Goal: Obtain resource: Obtain resource

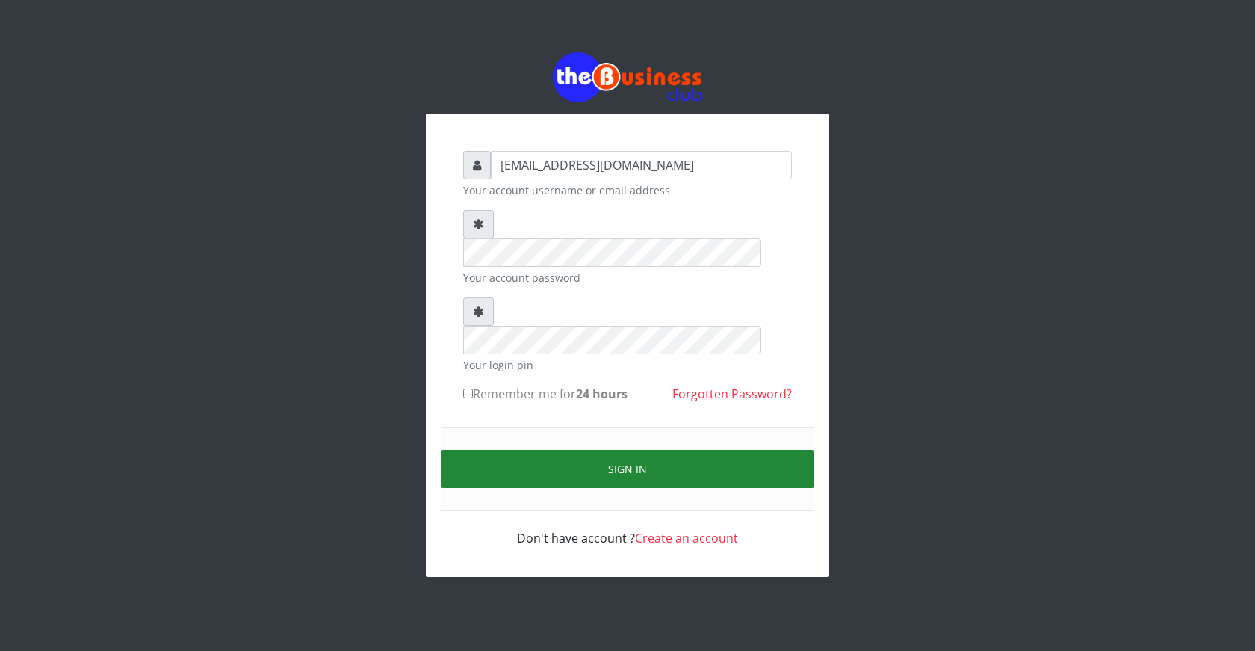
click at [637, 450] on button "Sign in" at bounding box center [628, 469] width 374 height 38
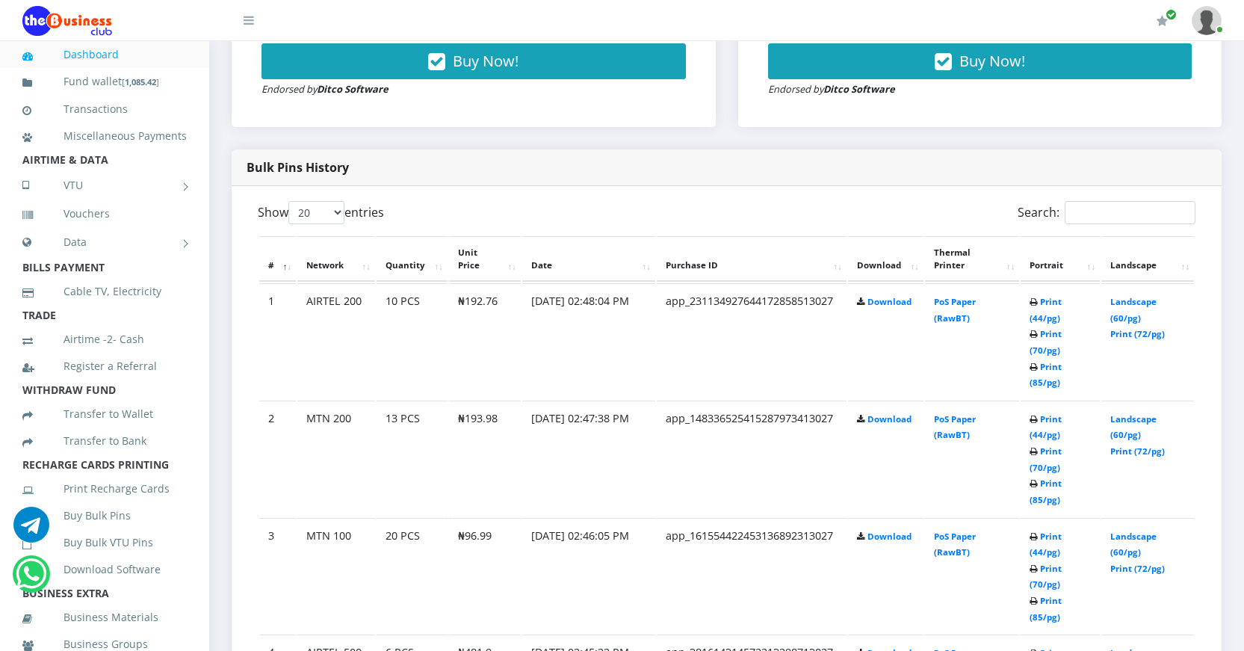
scroll to position [672, 0]
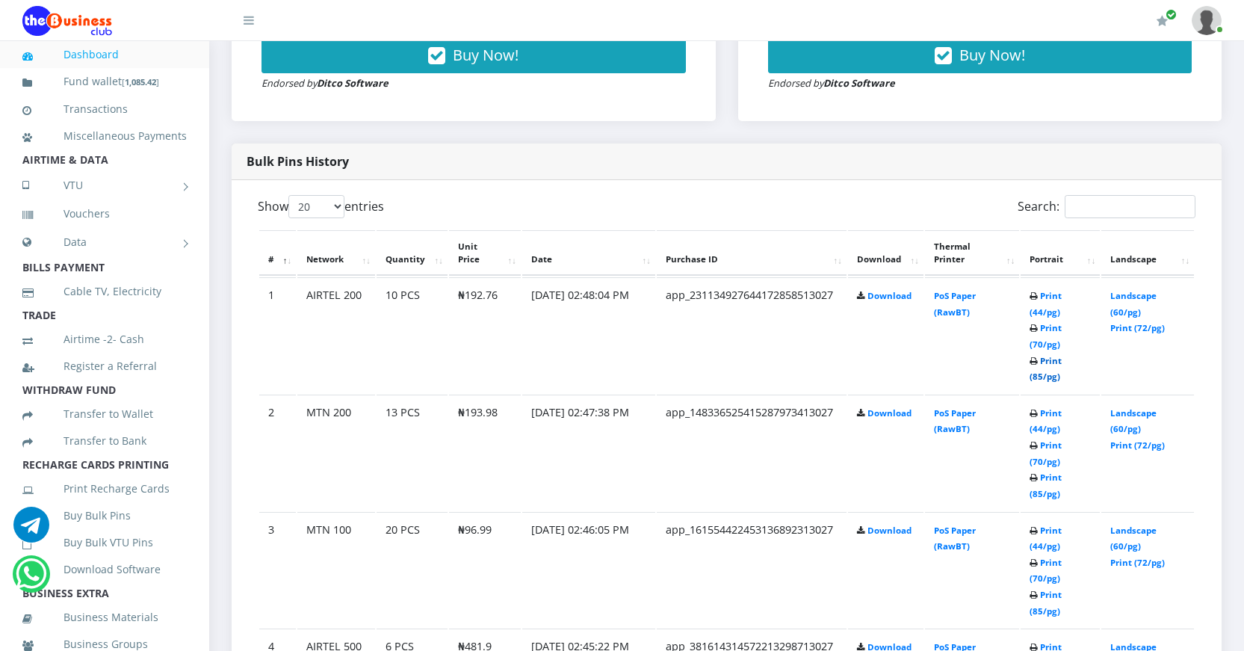
click at [1036, 377] on link "Print (85/pg)" at bounding box center [1046, 369] width 32 height 28
click at [949, 350] on td "PoS Paper (RawBT)" at bounding box center [972, 335] width 95 height 116
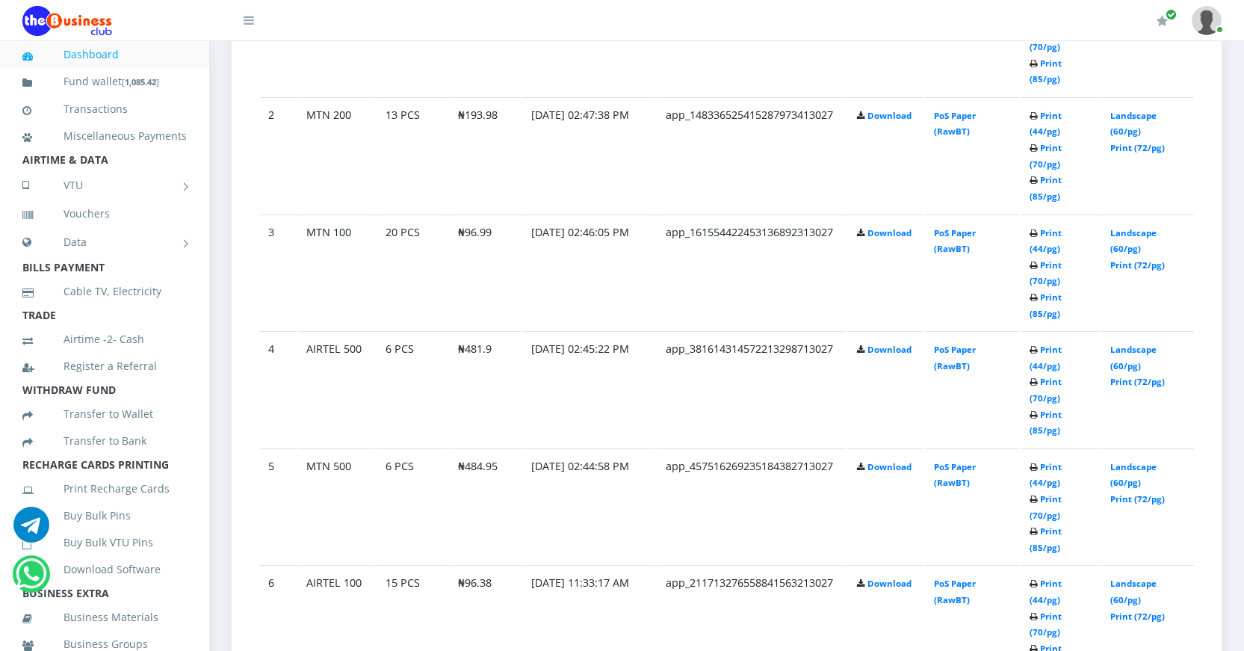
scroll to position [971, 0]
click at [1033, 427] on link "Print (85/pg)" at bounding box center [1046, 421] width 32 height 28
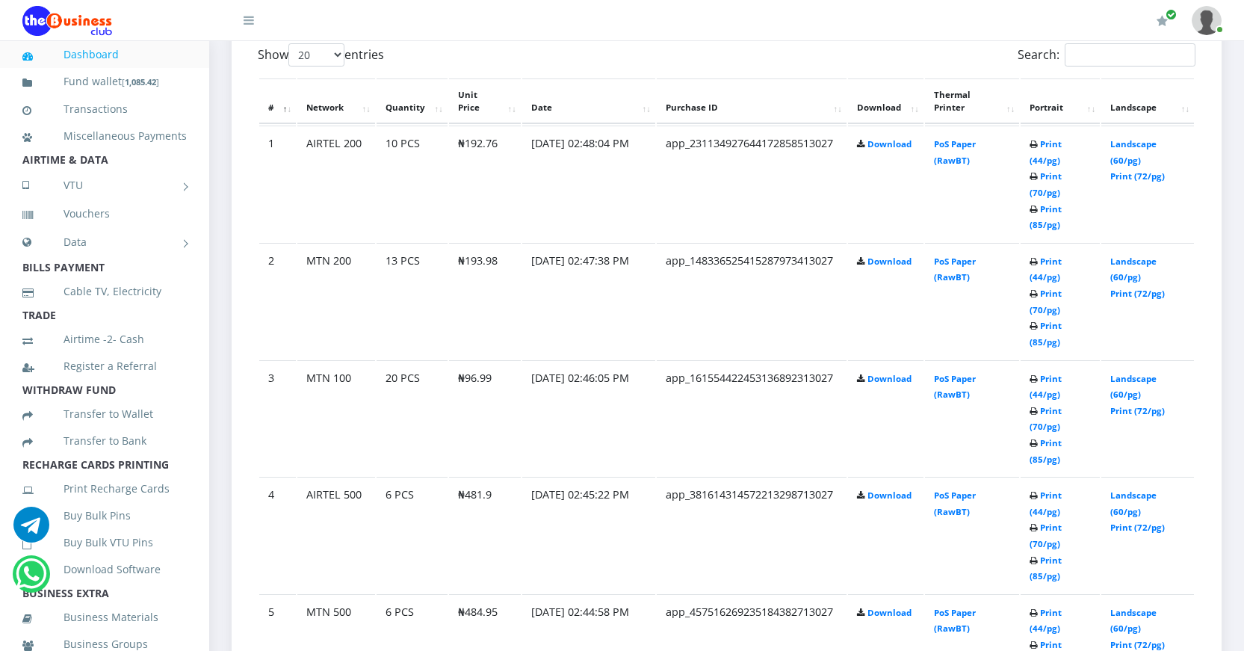
scroll to position [822, 0]
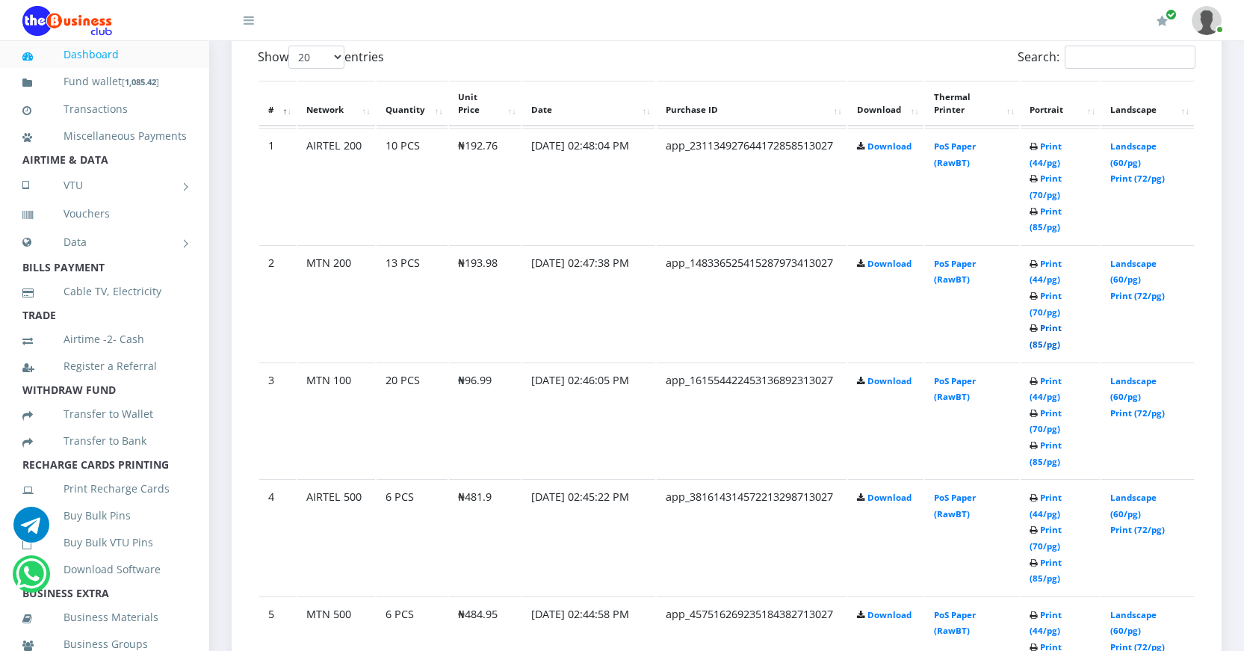
click at [1036, 341] on link "Print (85/pg)" at bounding box center [1046, 336] width 32 height 28
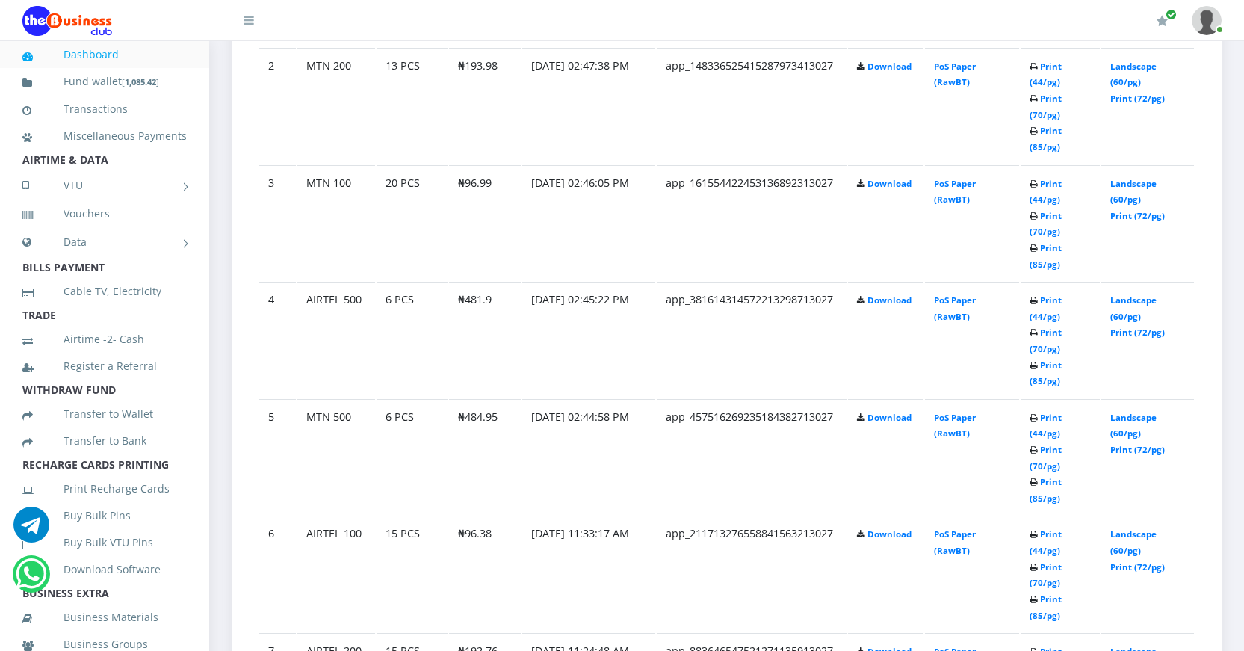
scroll to position [1046, 0]
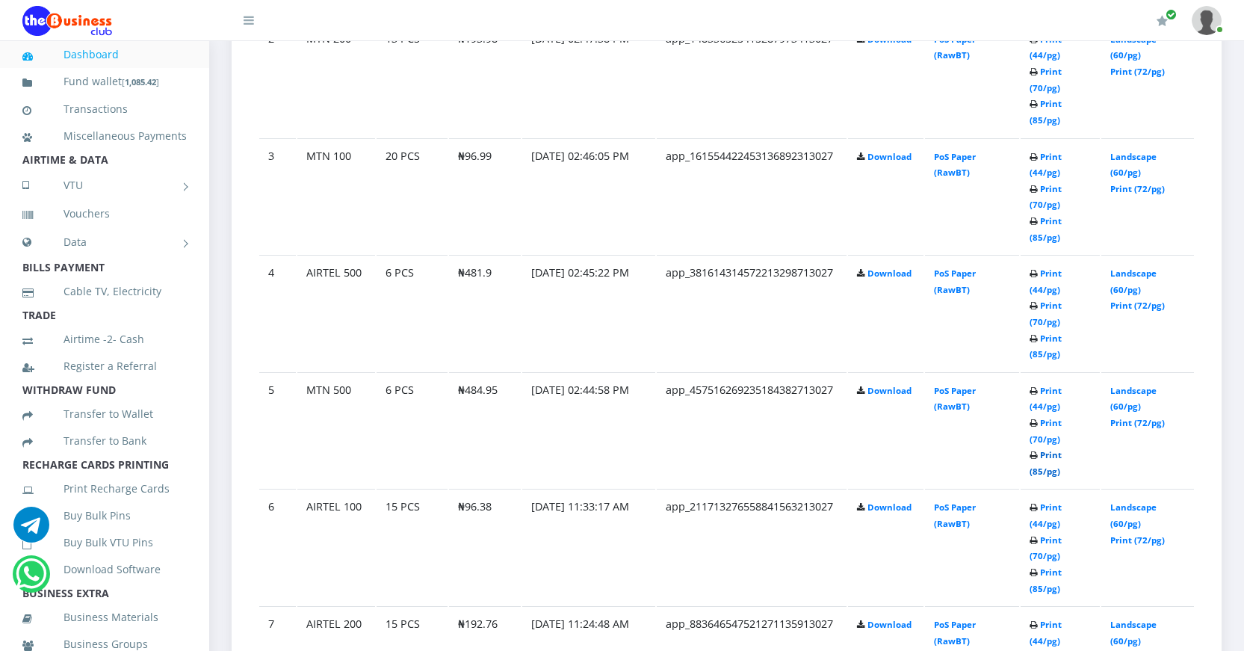
click at [1037, 469] on link "Print (85/pg)" at bounding box center [1046, 463] width 32 height 28
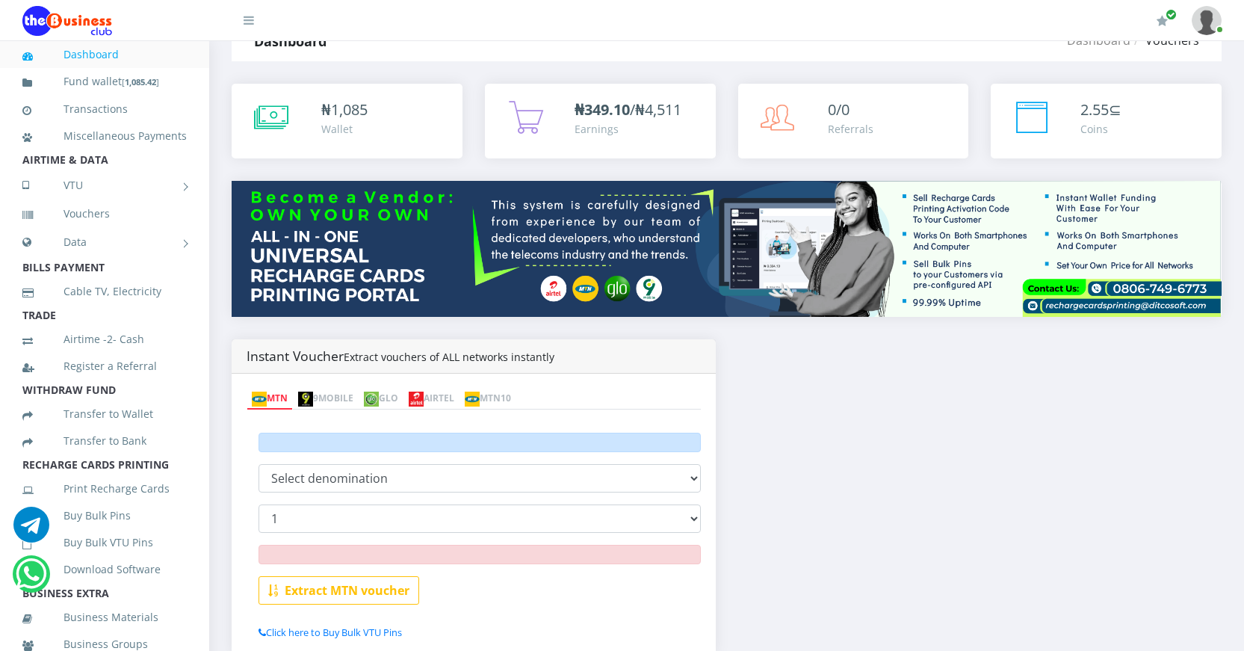
scroll to position [149, 0]
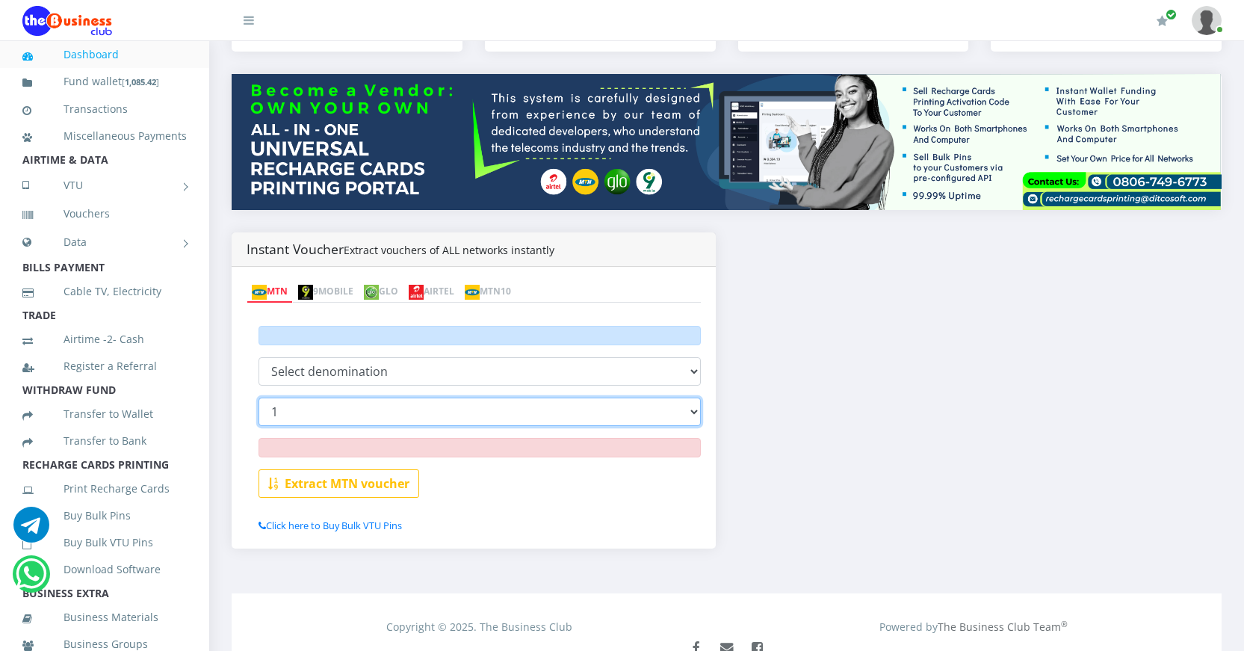
click at [309, 405] on select "1 2 3 4 5 6 7 8 9 10 15 20" at bounding box center [480, 411] width 442 height 28
click at [769, 439] on div "Instant Voucher Extract vouchers of ALL networks instantly MTN 9MOBILE GLO AIRT…" at bounding box center [726, 401] width 1012 height 338
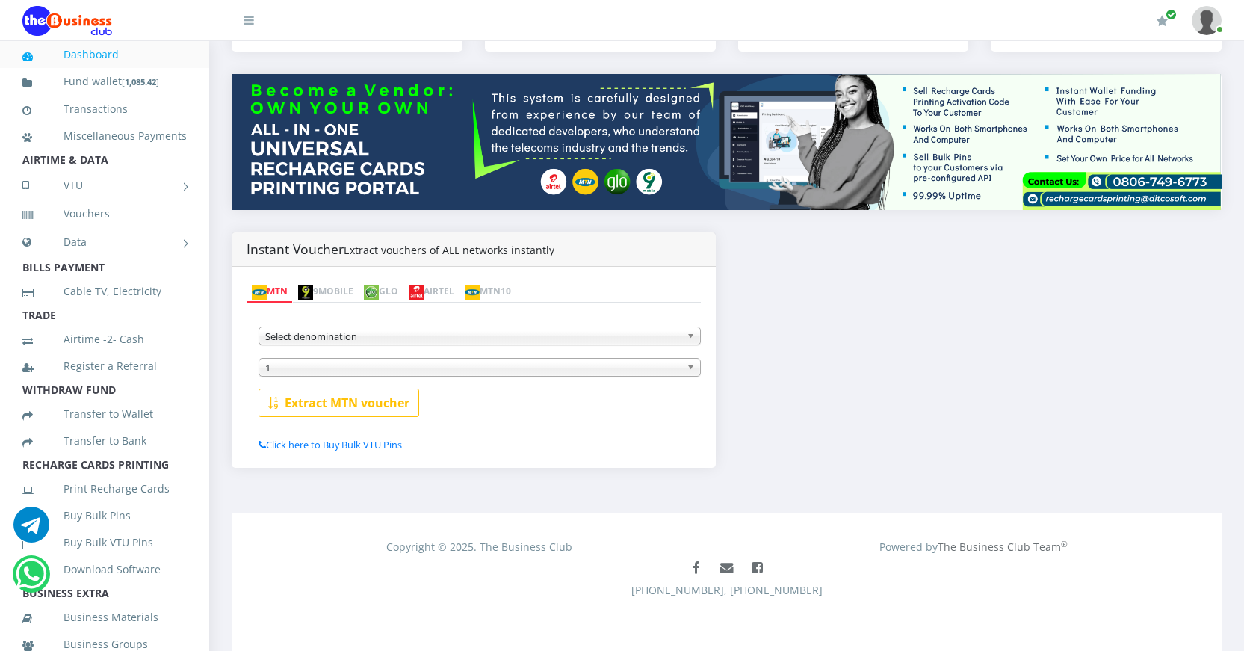
click at [403, 293] on link "GLO" at bounding box center [381, 292] width 45 height 21
click at [418, 332] on span "Select denomination" at bounding box center [472, 336] width 415 height 18
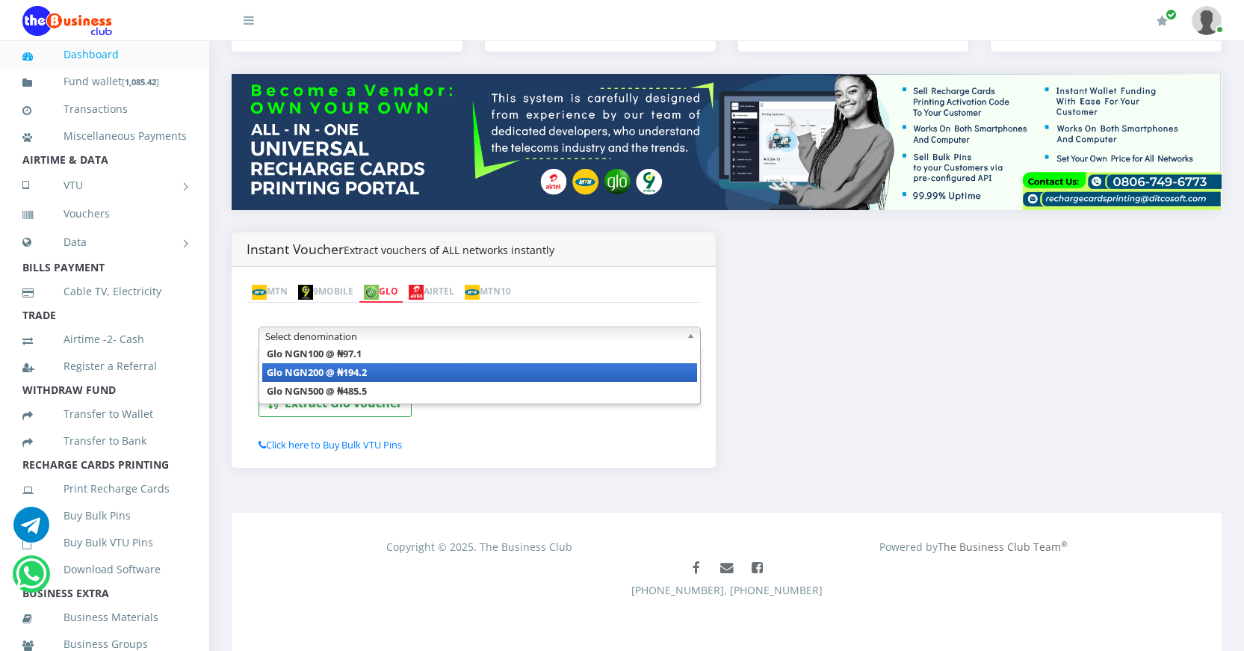
click at [377, 370] on li "Glo NGN200 @ ₦194.2" at bounding box center [479, 372] width 435 height 19
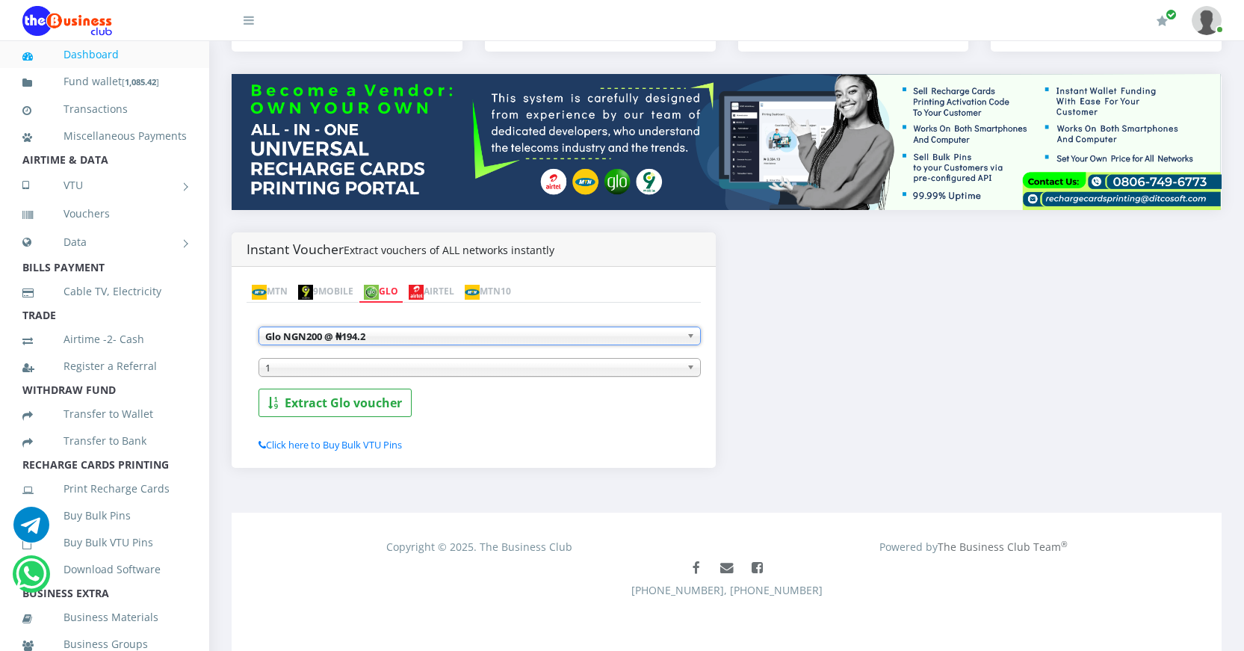
click at [411, 365] on span "1" at bounding box center [472, 368] width 415 height 18
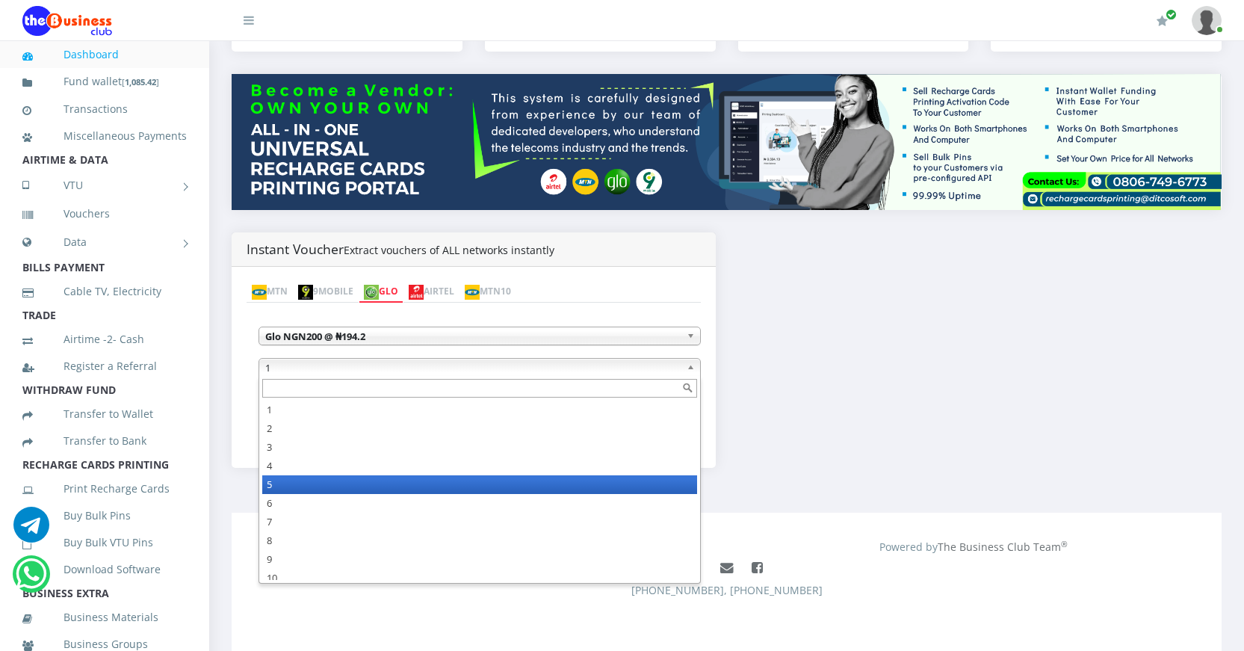
scroll to position [0, 0]
click at [282, 478] on li "5" at bounding box center [479, 484] width 435 height 19
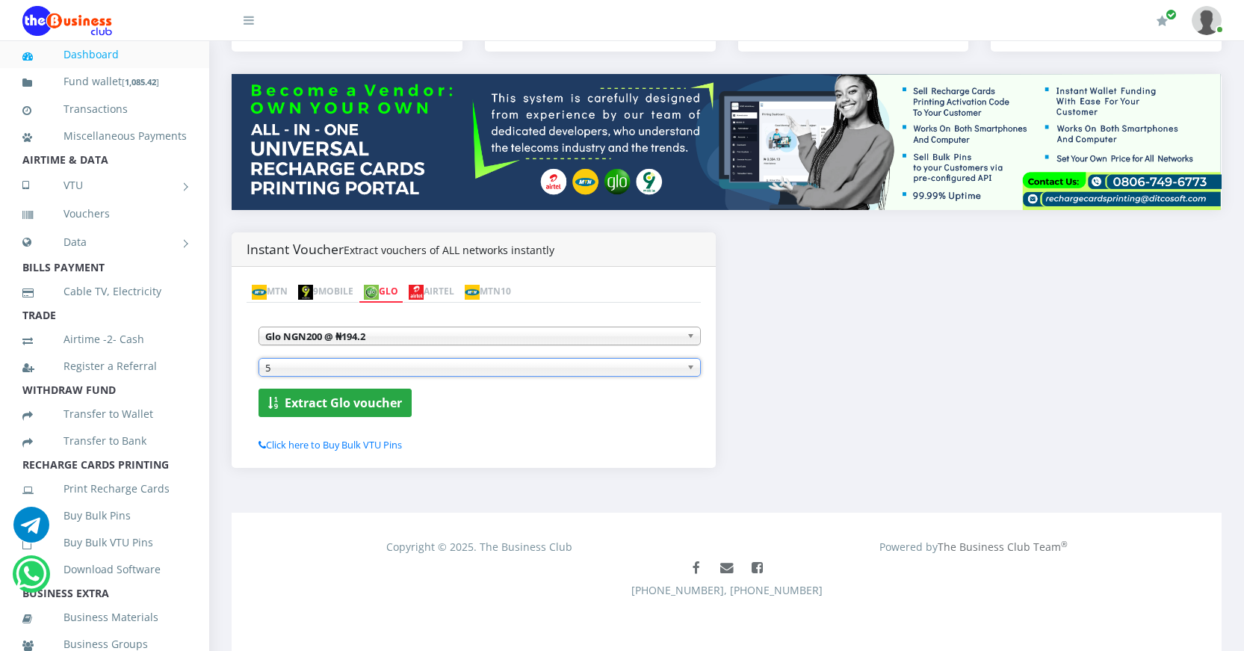
click at [368, 401] on b "Extract Glo voucher" at bounding box center [343, 402] width 117 height 16
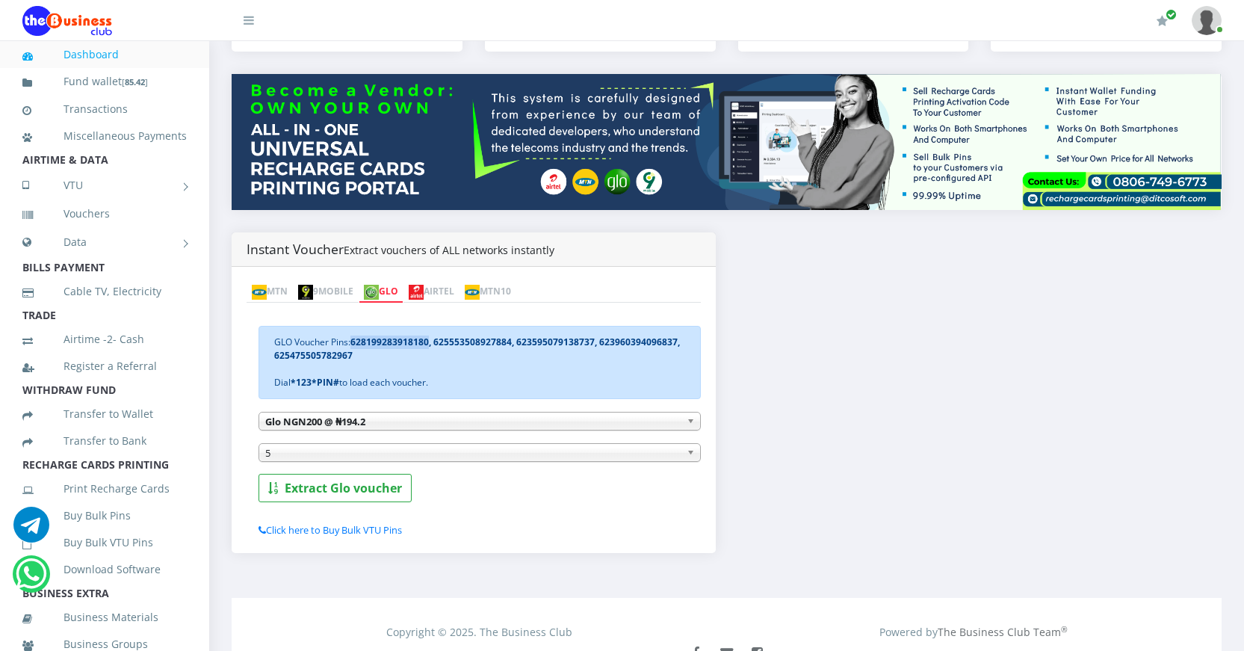
drag, startPoint x: 354, startPoint y: 338, endPoint x: 431, endPoint y: 339, distance: 77.0
click at [431, 339] on b "628199283918180, 625553508927884, 623595079138737, 623960394096837, 62547550578…" at bounding box center [477, 348] width 406 height 26
copy b "628199283918180"
drag, startPoint x: 511, startPoint y: 340, endPoint x: 436, endPoint y: 339, distance: 75.5
click at [436, 339] on b "628199283918180, 625553508927884, 623595079138737, 623960394096837, 62547550578…" at bounding box center [477, 348] width 406 height 26
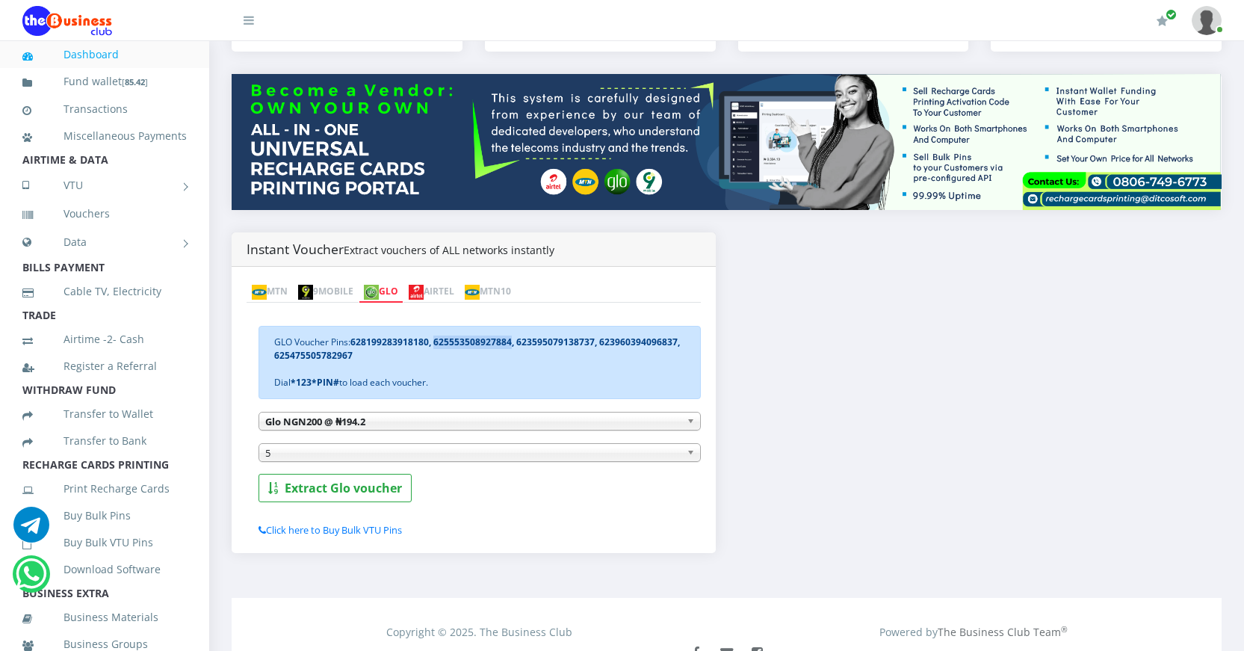
copy b "625553508927884"
drag, startPoint x: 592, startPoint y: 340, endPoint x: 552, endPoint y: 337, distance: 39.7
click at [552, 337] on b "628199283918180, 625553508927884, 623595079138737, 623960394096837, 62547550578…" at bounding box center [477, 348] width 406 height 26
drag, startPoint x: 592, startPoint y: 338, endPoint x: 518, endPoint y: 338, distance: 74.7
click at [518, 338] on b "628199283918180, 625553508927884, 623595079138737, 623960394096837, 62547550578…" at bounding box center [477, 348] width 406 height 26
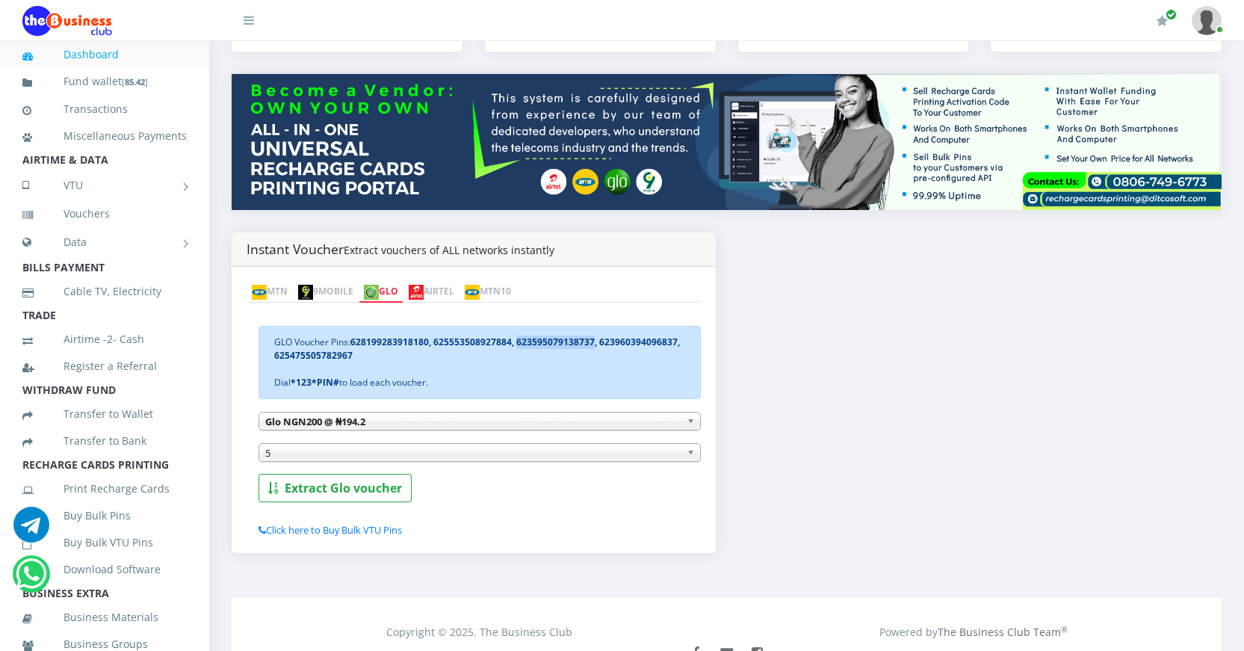
copy b "623595079138737"
drag, startPoint x: 674, startPoint y: 338, endPoint x: 601, endPoint y: 338, distance: 73.2
click at [601, 338] on b "628199283918180, 625553508927884, 623595079138737, 623960394096837, 62547550578…" at bounding box center [477, 348] width 406 height 26
copy b "623960394096837"
drag, startPoint x: 274, startPoint y: 354, endPoint x: 351, endPoint y: 360, distance: 77.2
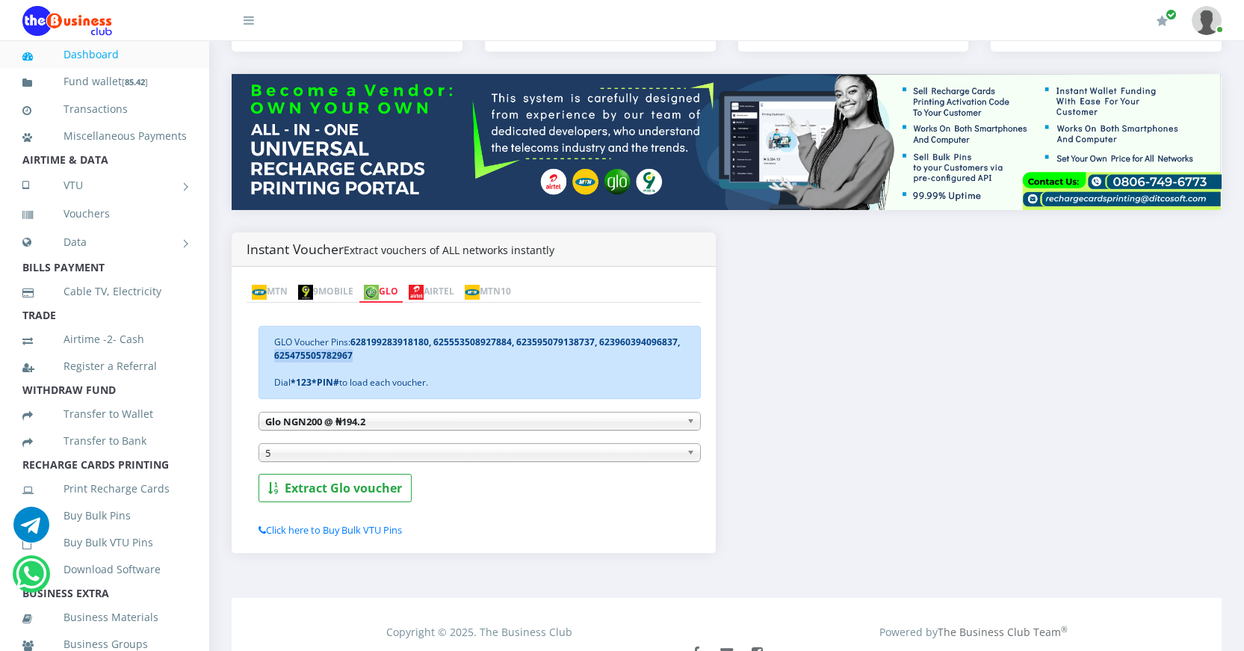
click at [351, 360] on div "GLO Voucher Pins: 628199283918180, 625553508927884, 623595079138737, 6239603940…" at bounding box center [480, 362] width 442 height 73
copy b "625475505782967"
